Goal: Find specific page/section: Find specific page/section

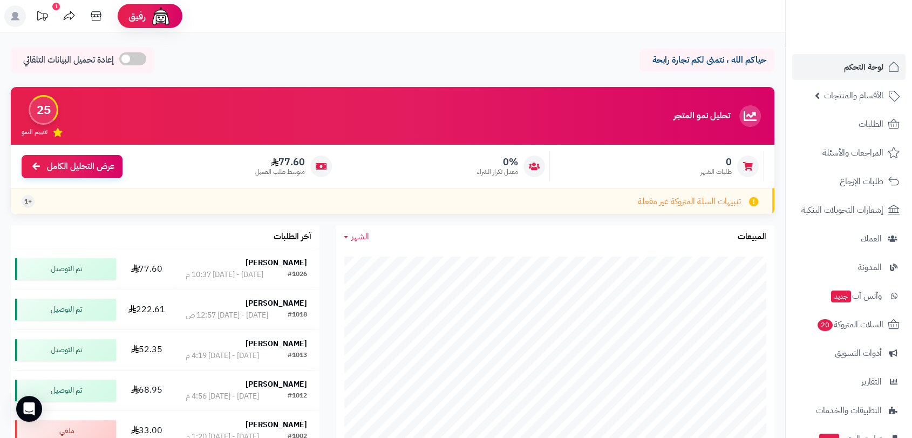
scroll to position [180, 0]
click at [867, 237] on span "العملاء" at bounding box center [871, 238] width 22 height 15
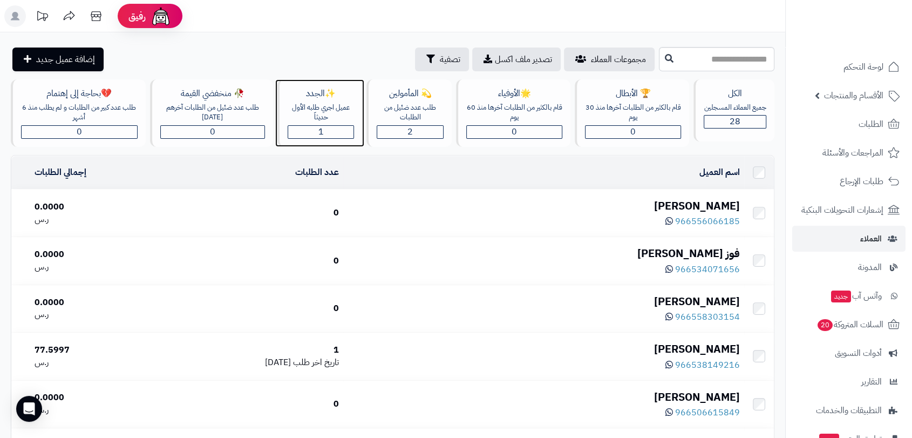
click at [316, 107] on div "عميل اجري طلبه الأول حديثاّ" at bounding box center [321, 113] width 66 height 20
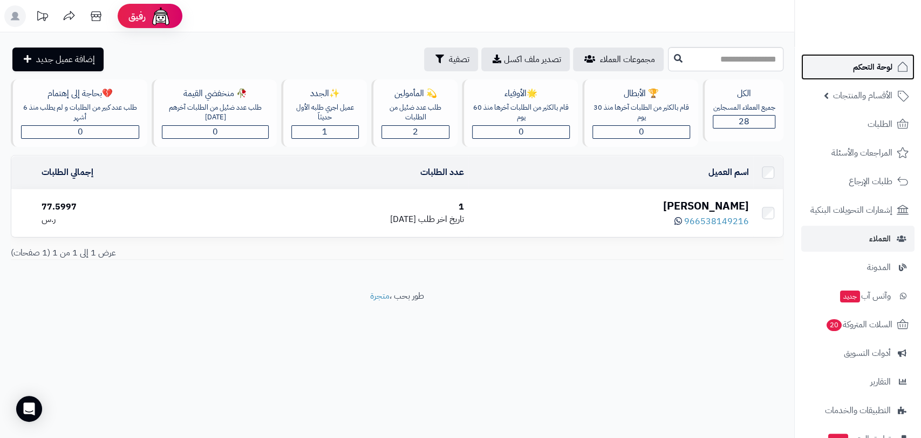
click at [868, 72] on span "لوحة التحكم" at bounding box center [872, 66] width 39 height 15
